Goal: Task Accomplishment & Management: Complete application form

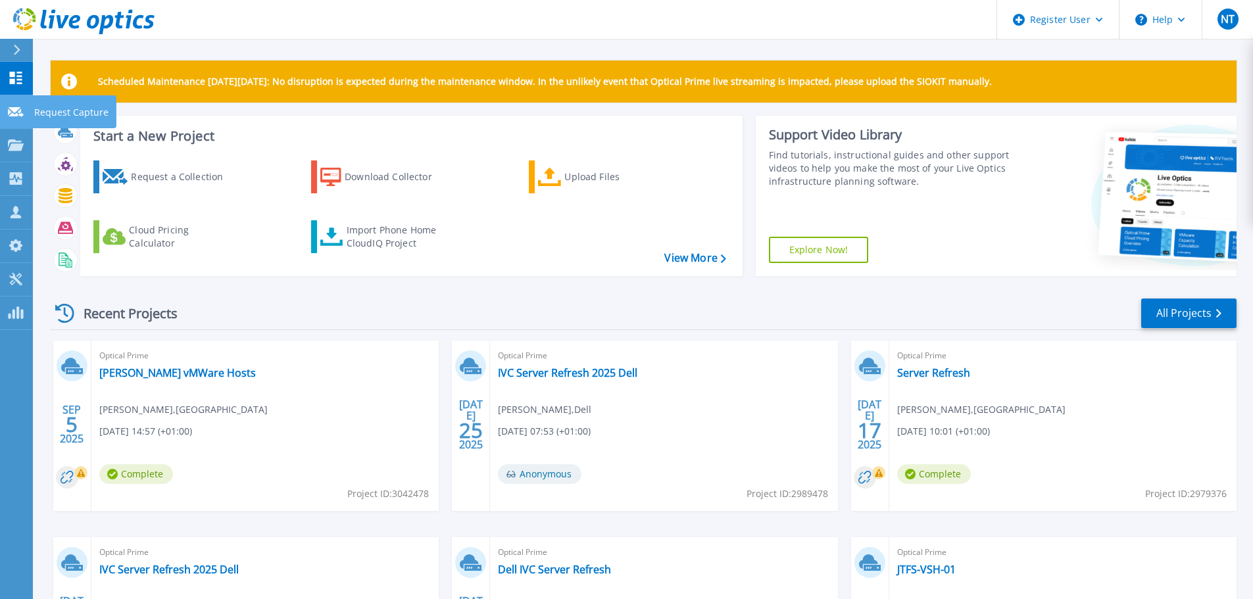
click at [82, 110] on p "Request Capture" at bounding box center [71, 112] width 74 height 34
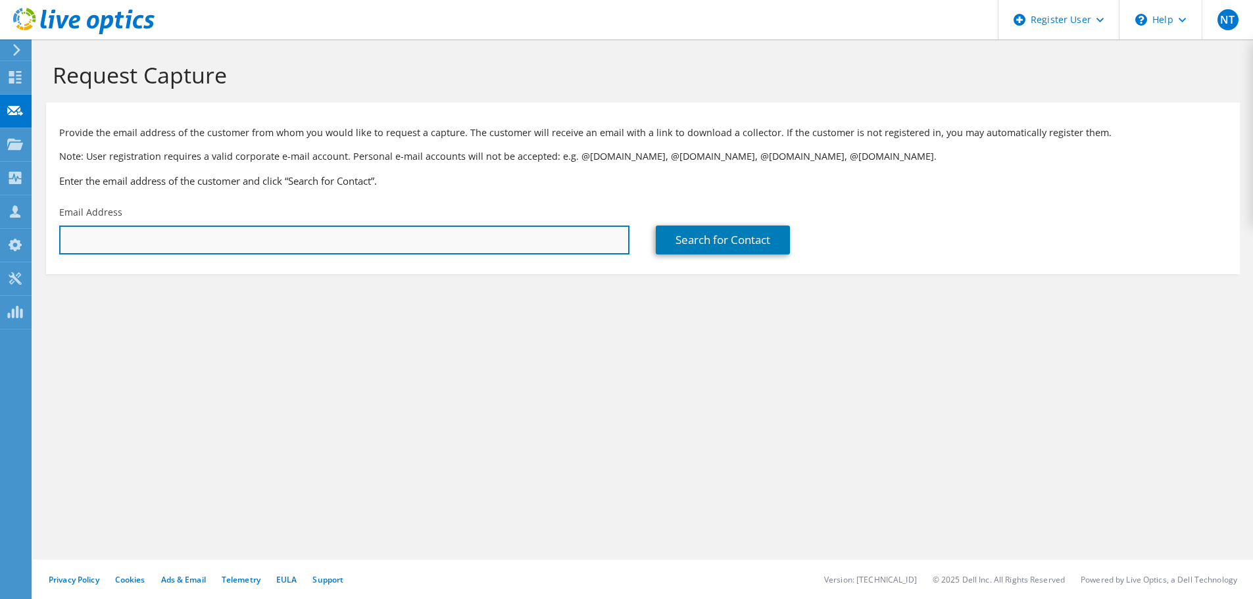
drag, startPoint x: 441, startPoint y: 243, endPoint x: 560, endPoint y: 250, distance: 119.2
click at [441, 243] on input "text" at bounding box center [344, 240] width 570 height 29
paste input "nmagdalena@gch.org.uk"
type input "nmagdalena@gch.org.uk"
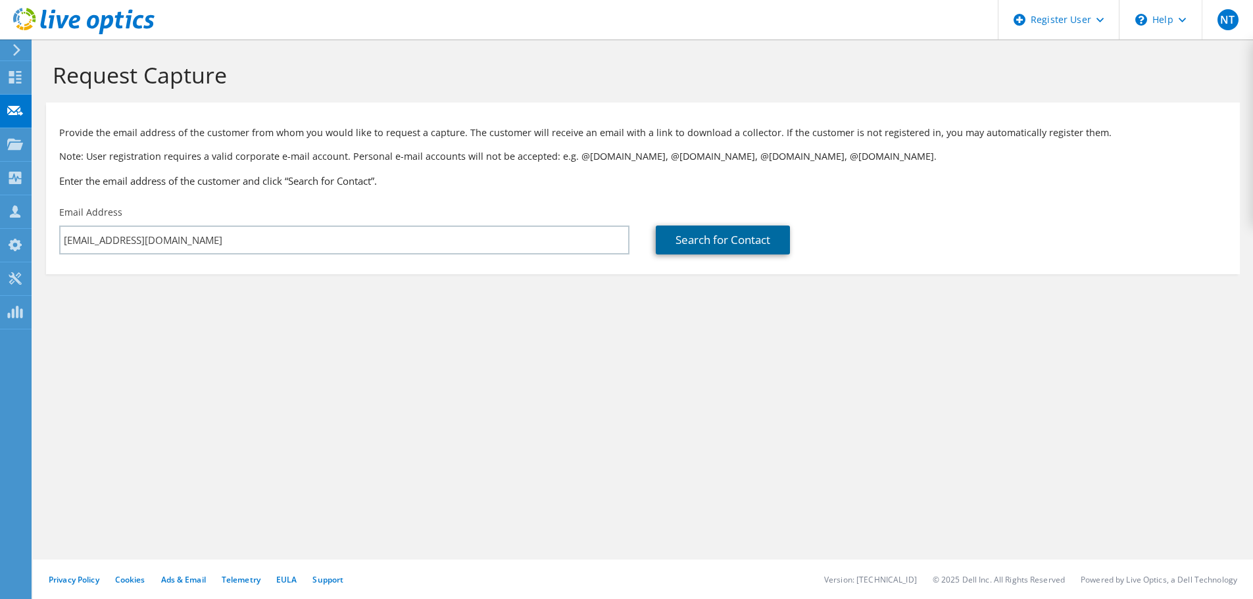
click at [712, 241] on link "Search for Contact" at bounding box center [723, 240] width 134 height 29
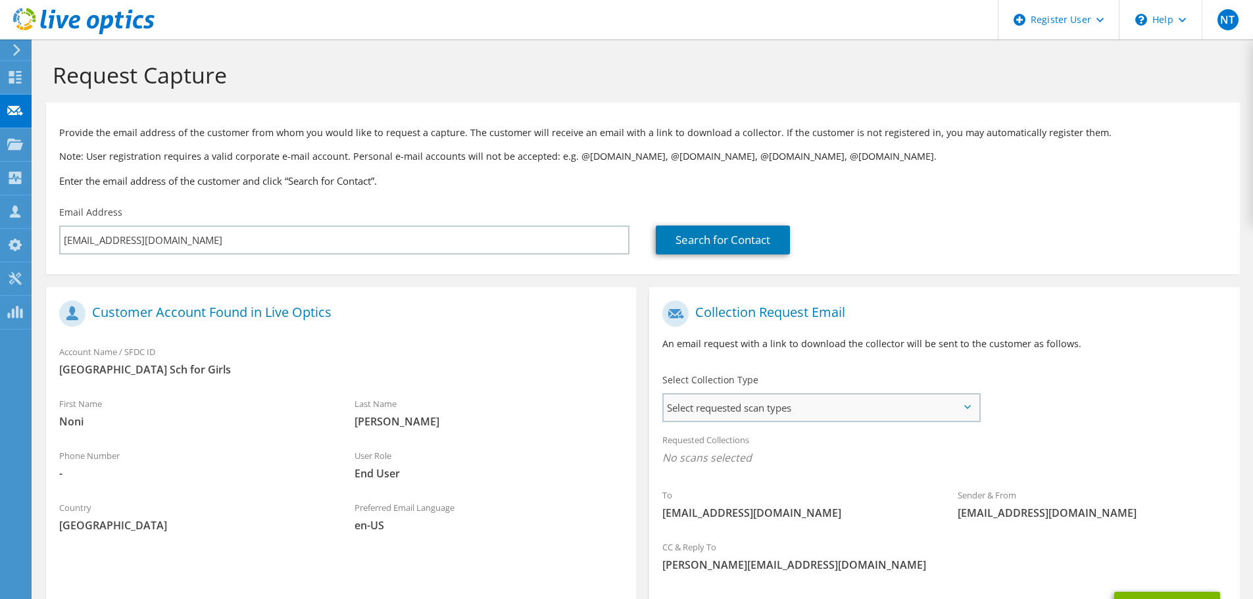
click at [810, 404] on span "Select requested scan types" at bounding box center [820, 408] width 315 height 26
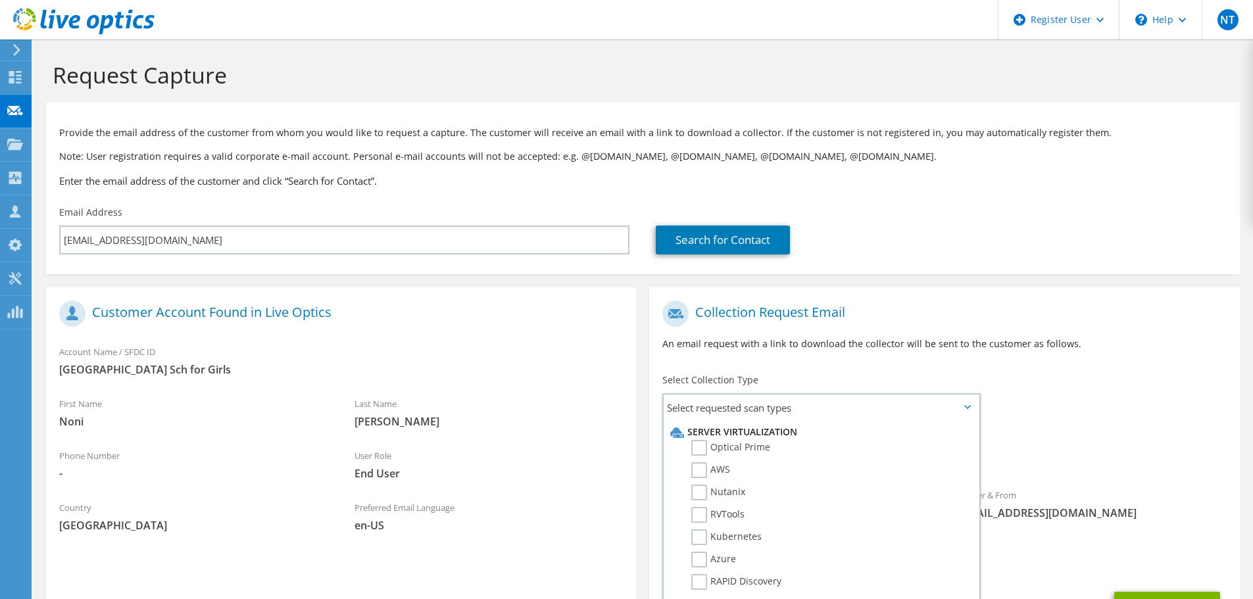
drag, startPoint x: 762, startPoint y: 445, endPoint x: 1147, endPoint y: 420, distance: 385.5
click at [766, 445] on label "Optical Prime" at bounding box center [730, 448] width 79 height 16
click at [1195, 415] on div "To nmagdalena@gch.org.uk Sender & From liveoptics@liveoptics.com" at bounding box center [944, 413] width 590 height 239
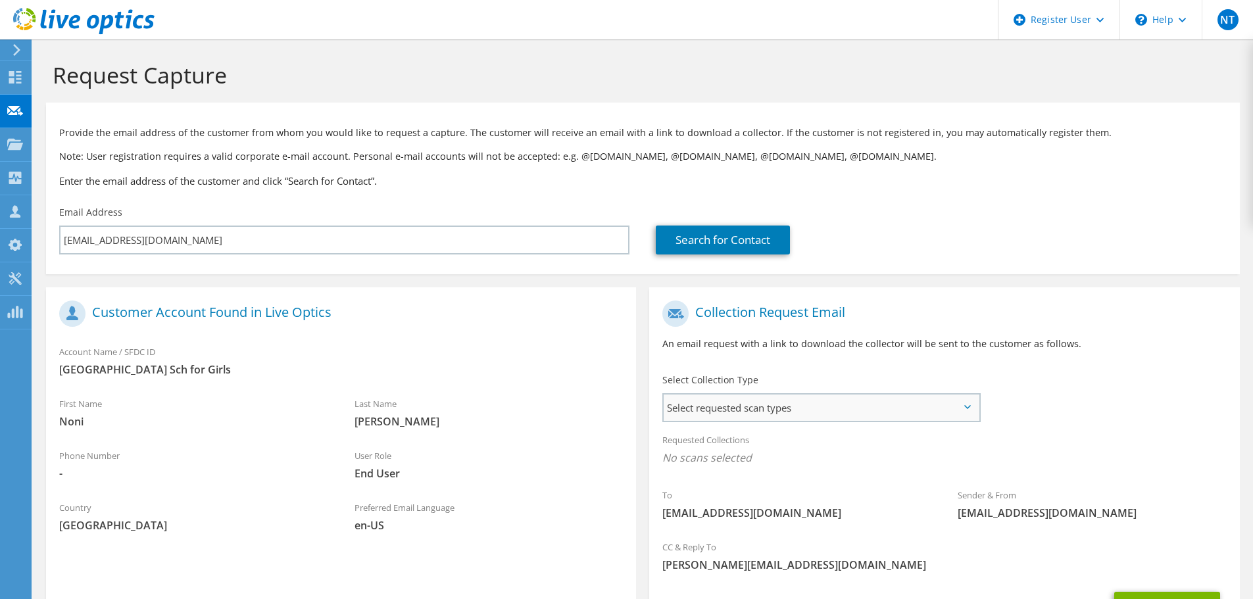
click at [767, 414] on span "Select requested scan types" at bounding box center [820, 408] width 315 height 26
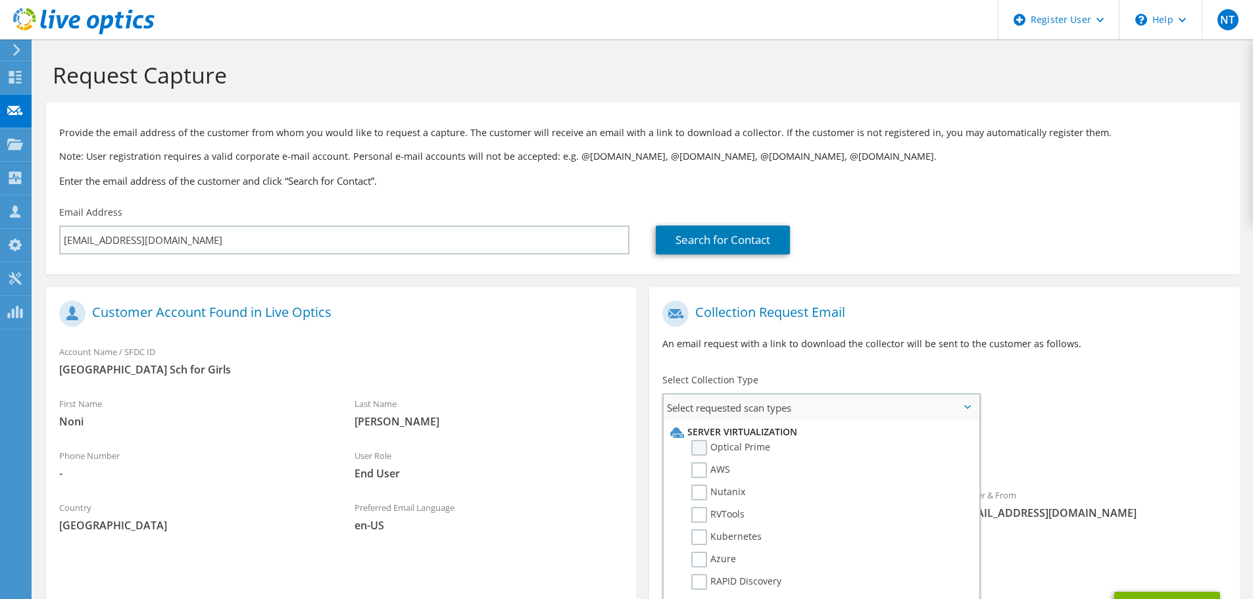
click at [699, 448] on label "Optical Prime" at bounding box center [730, 448] width 79 height 16
click at [0, 0] on input "Optical Prime" at bounding box center [0, 0] width 0 height 0
click at [1153, 389] on div "To nmagdalena@gch.org.uk Sender & From liveoptics@liveoptics.com" at bounding box center [944, 415] width 590 height 243
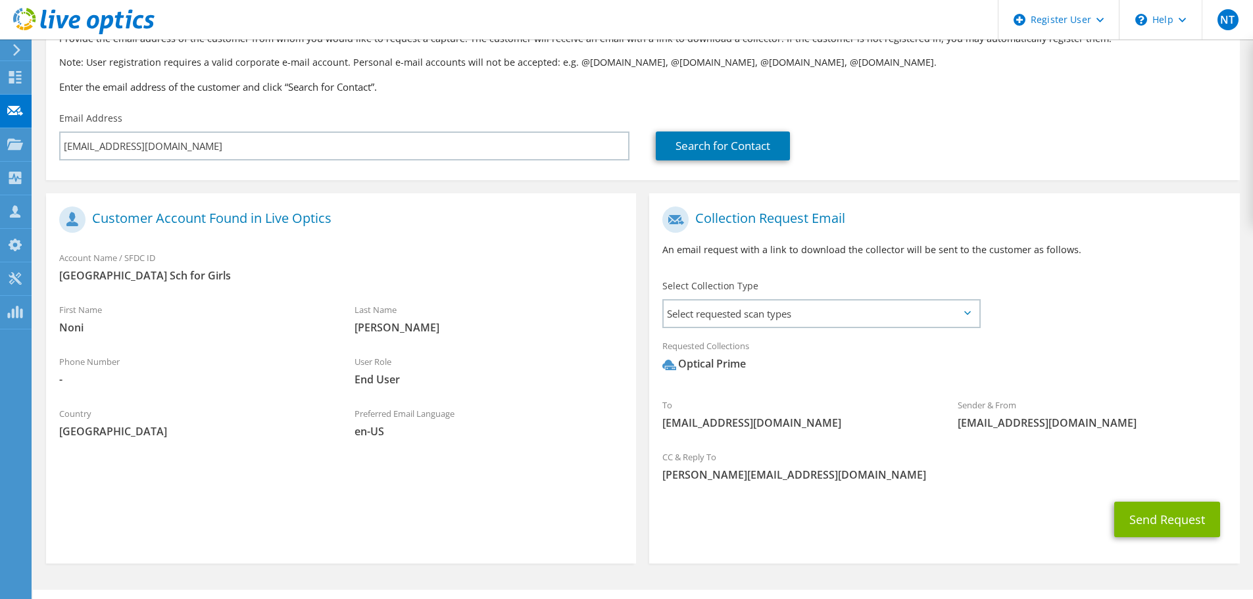
scroll to position [124, 0]
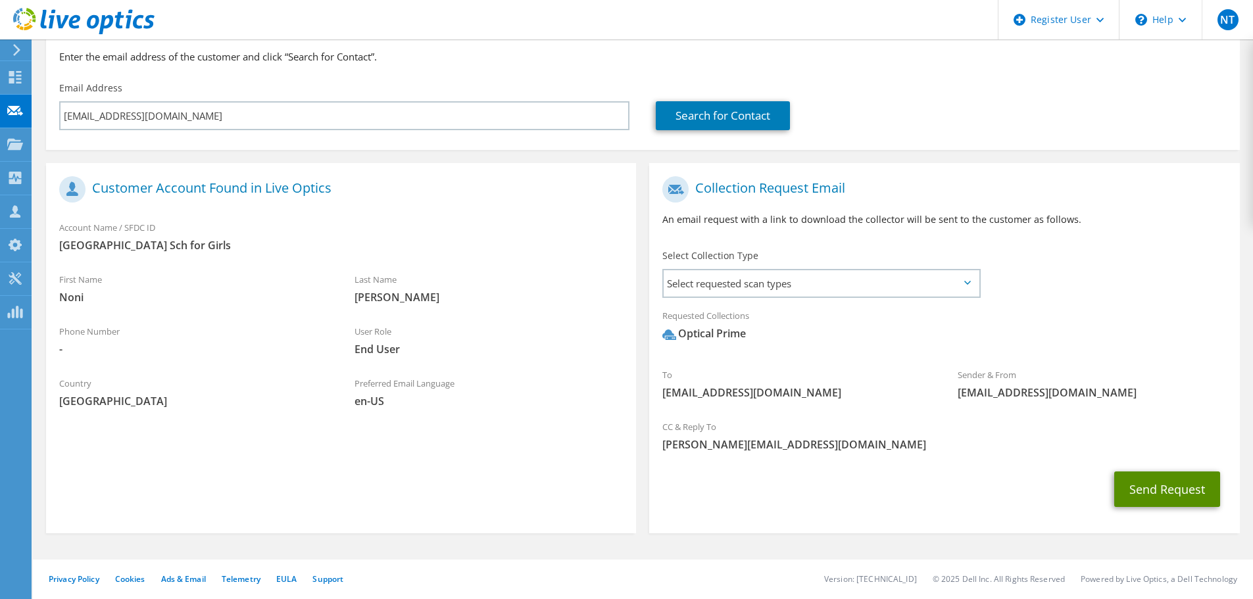
click at [1169, 487] on button "Send Request" at bounding box center [1167, 489] width 106 height 36
